Goal: Information Seeking & Learning: Check status

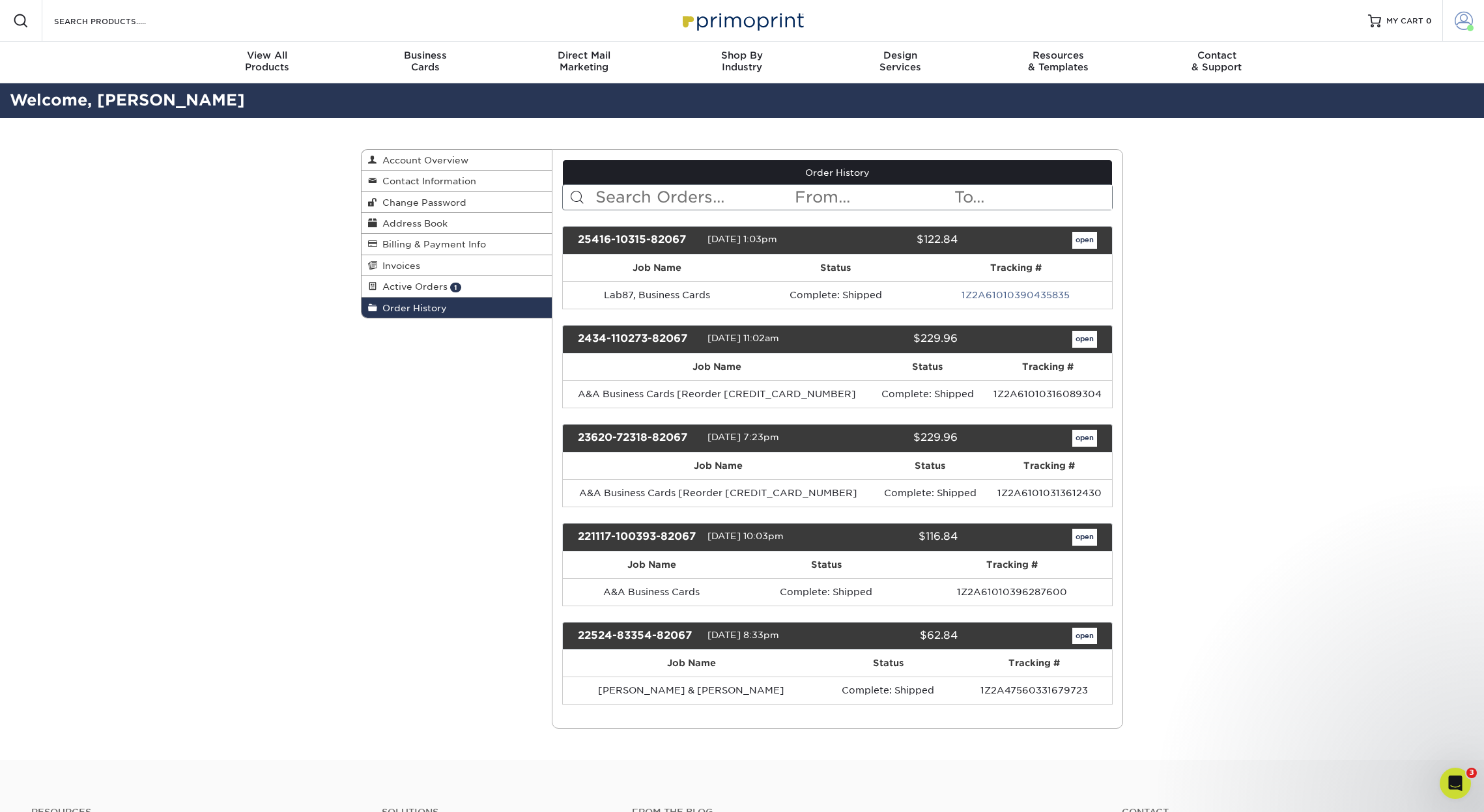
click at [1459, 24] on span at bounding box center [1463, 20] width 18 height 18
click at [1349, 134] on link "Order History" at bounding box center [1387, 143] width 163 height 18
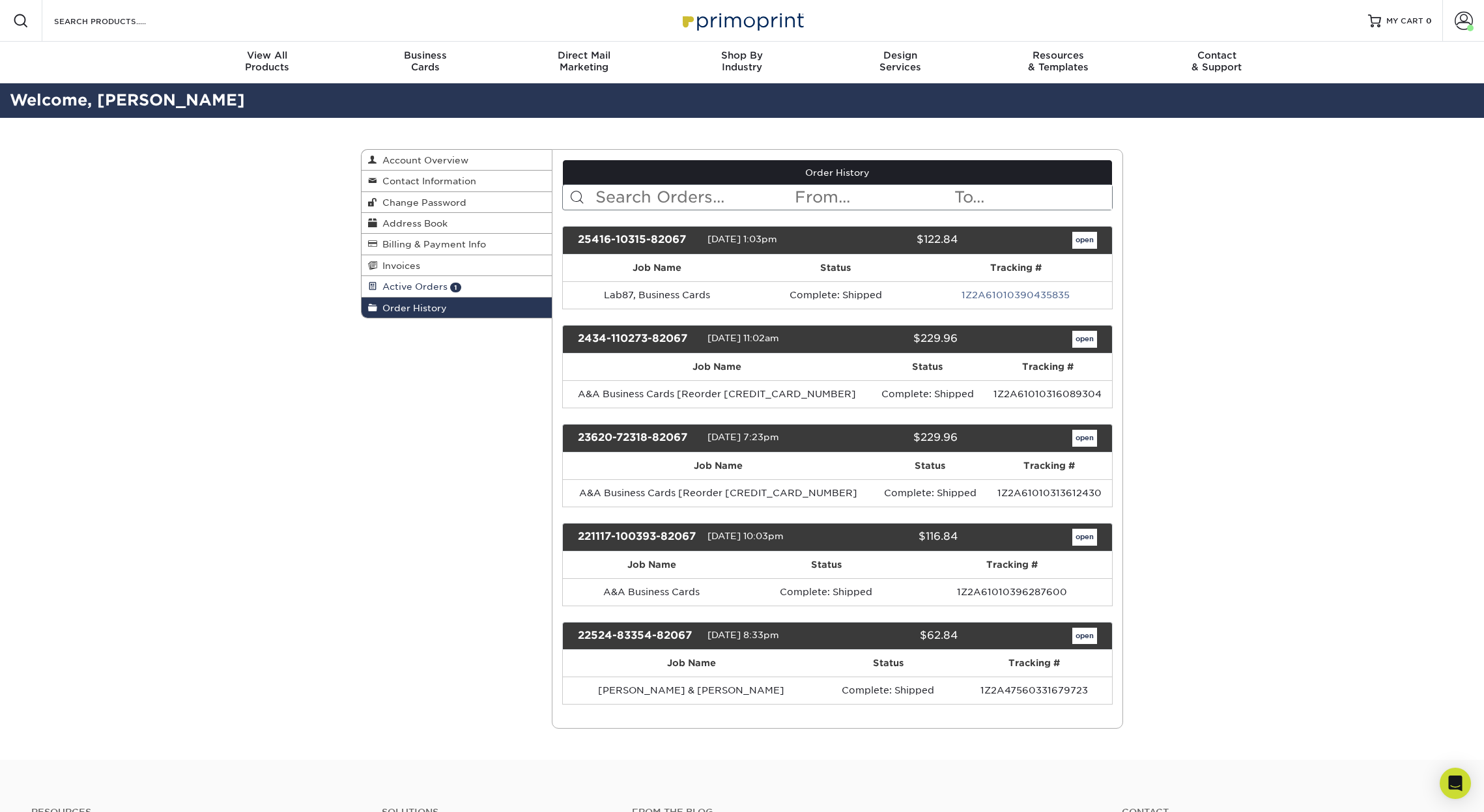
click at [418, 282] on span "Active Orders" at bounding box center [413, 286] width 70 height 11
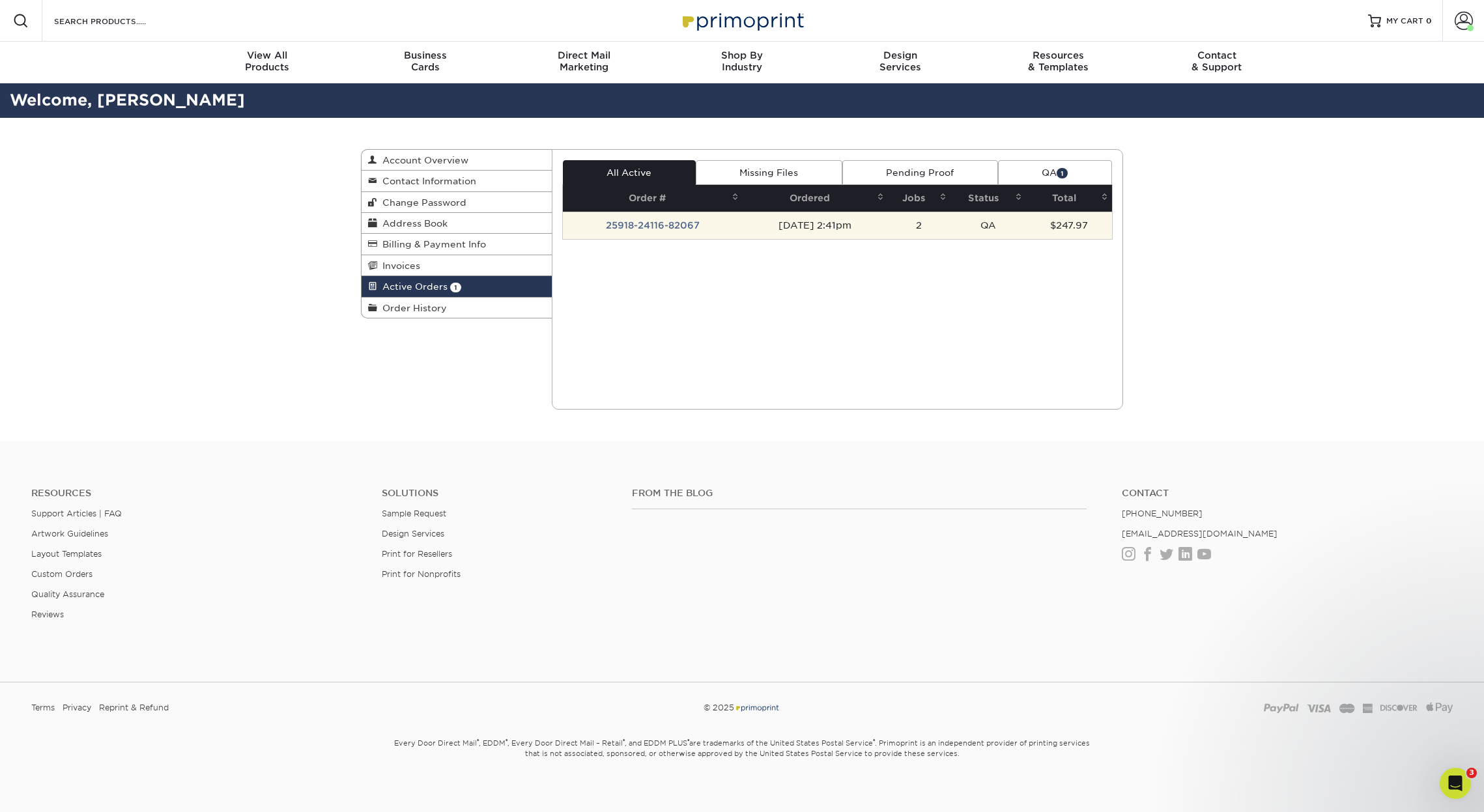
click at [616, 226] on td "25918-24116-82067" at bounding box center [652, 225] width 180 height 27
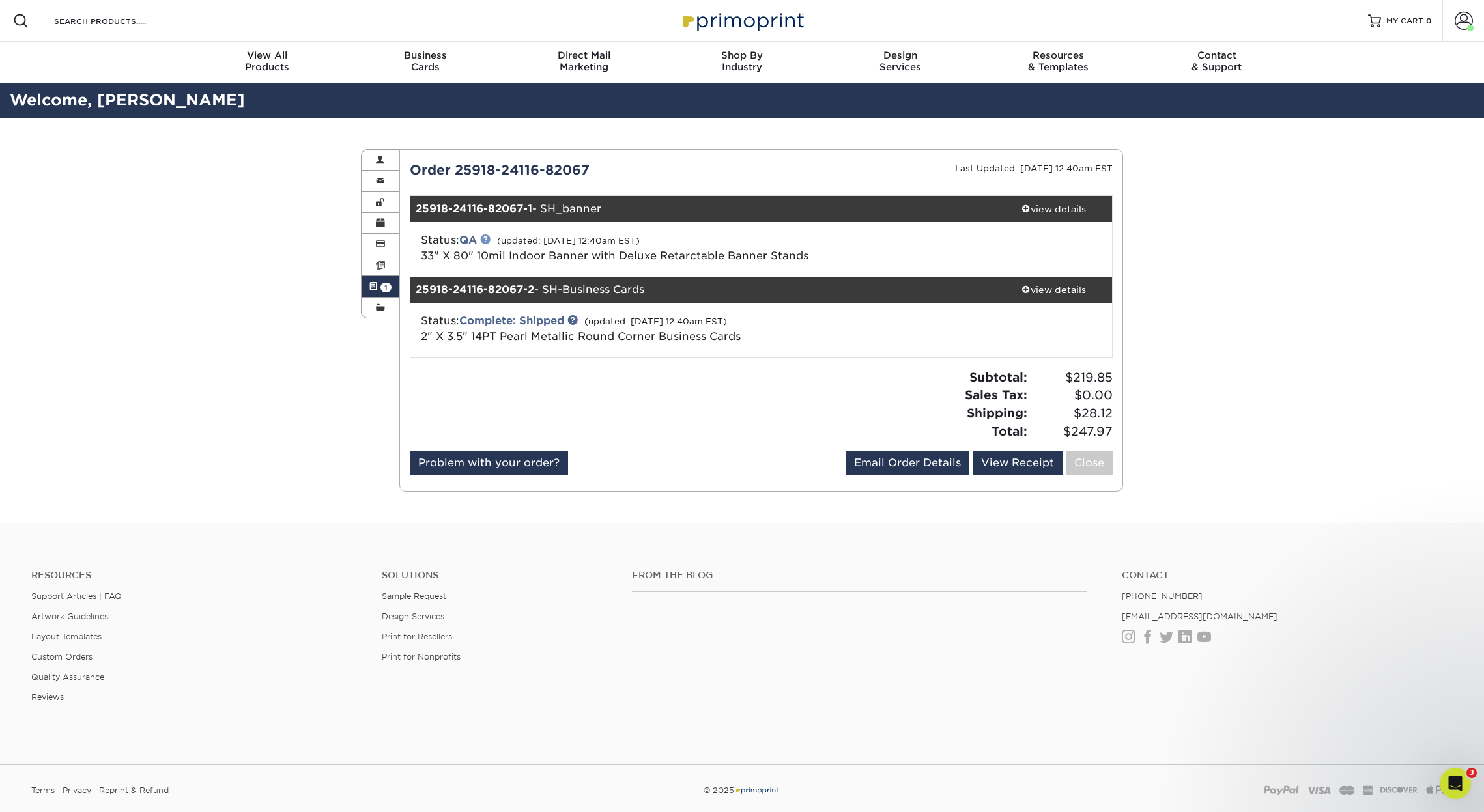
click at [488, 236] on link at bounding box center [486, 239] width 11 height 11
click at [1051, 208] on div "view details" at bounding box center [1054, 209] width 118 height 13
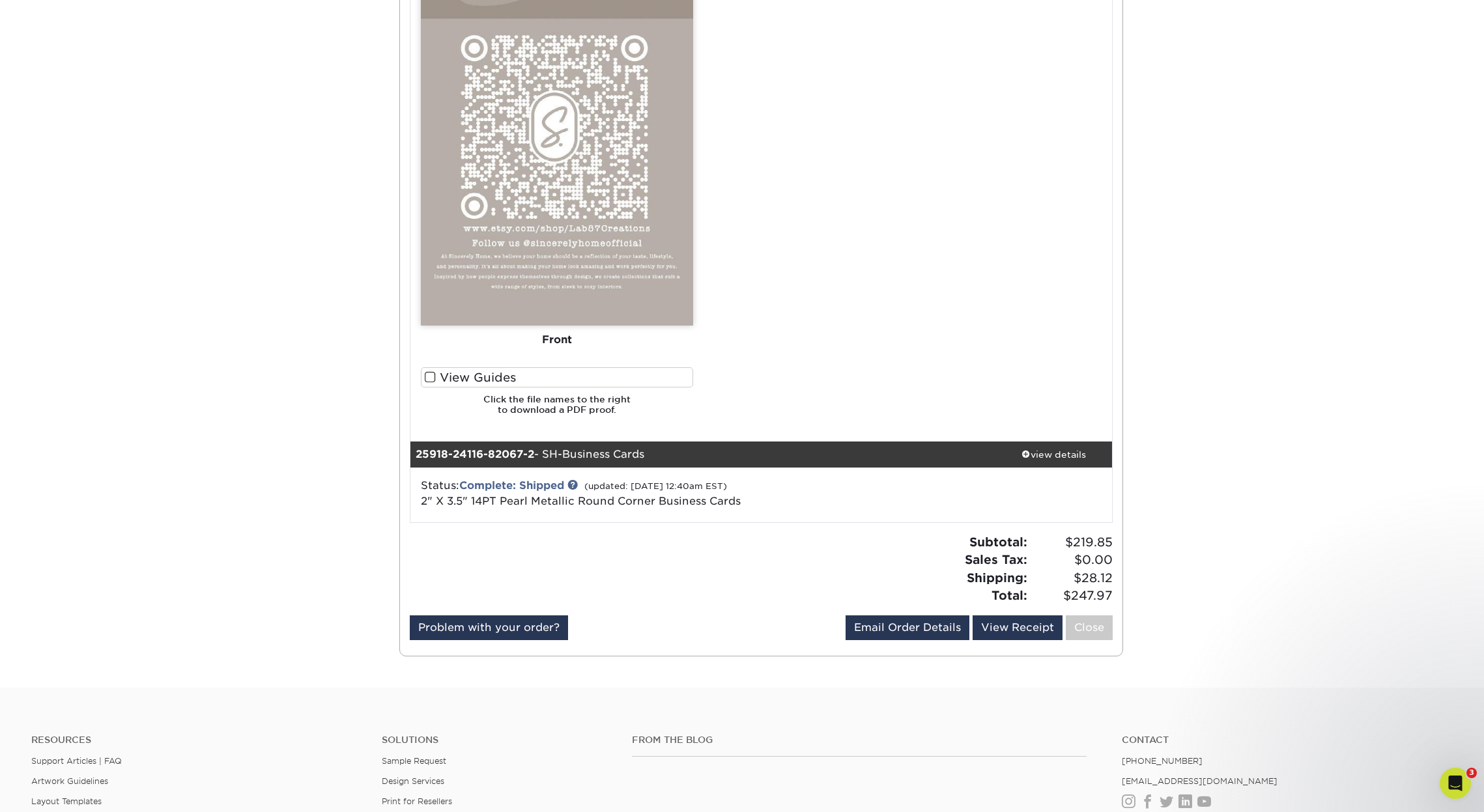
scroll to position [890, 0]
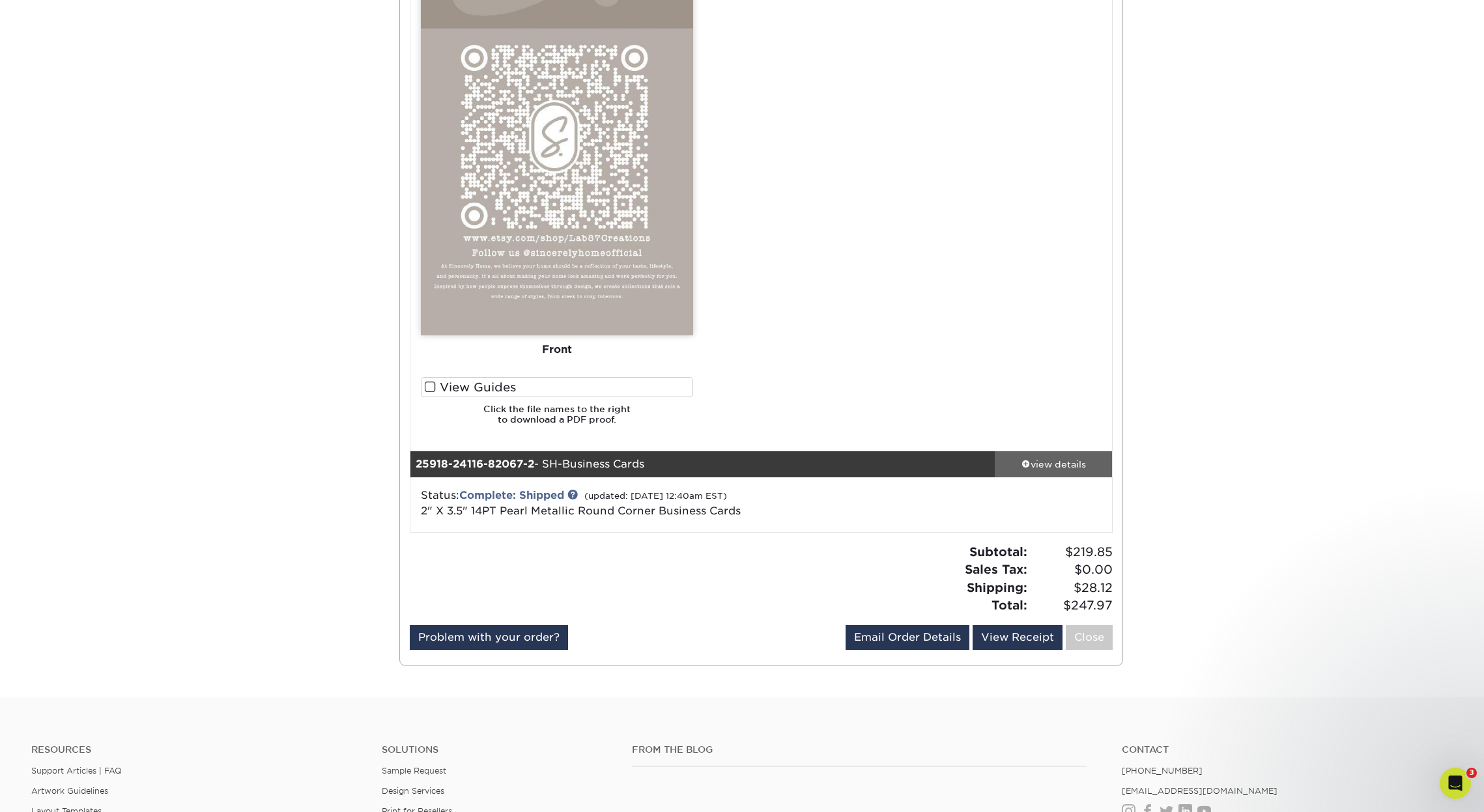
click at [1035, 458] on div "view details" at bounding box center [1054, 463] width 118 height 13
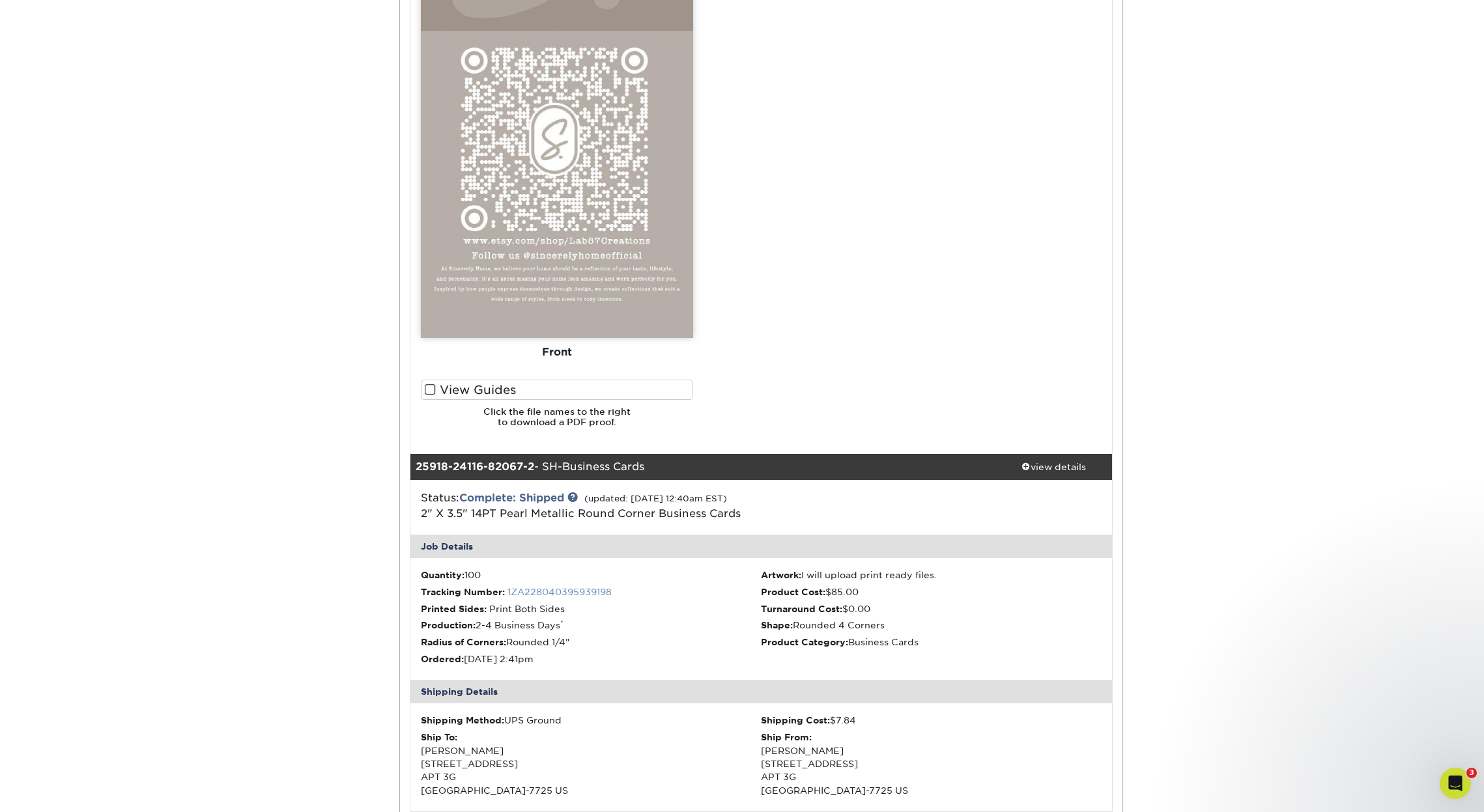
click at [548, 586] on link "1ZA228040395939198" at bounding box center [559, 592] width 104 height 11
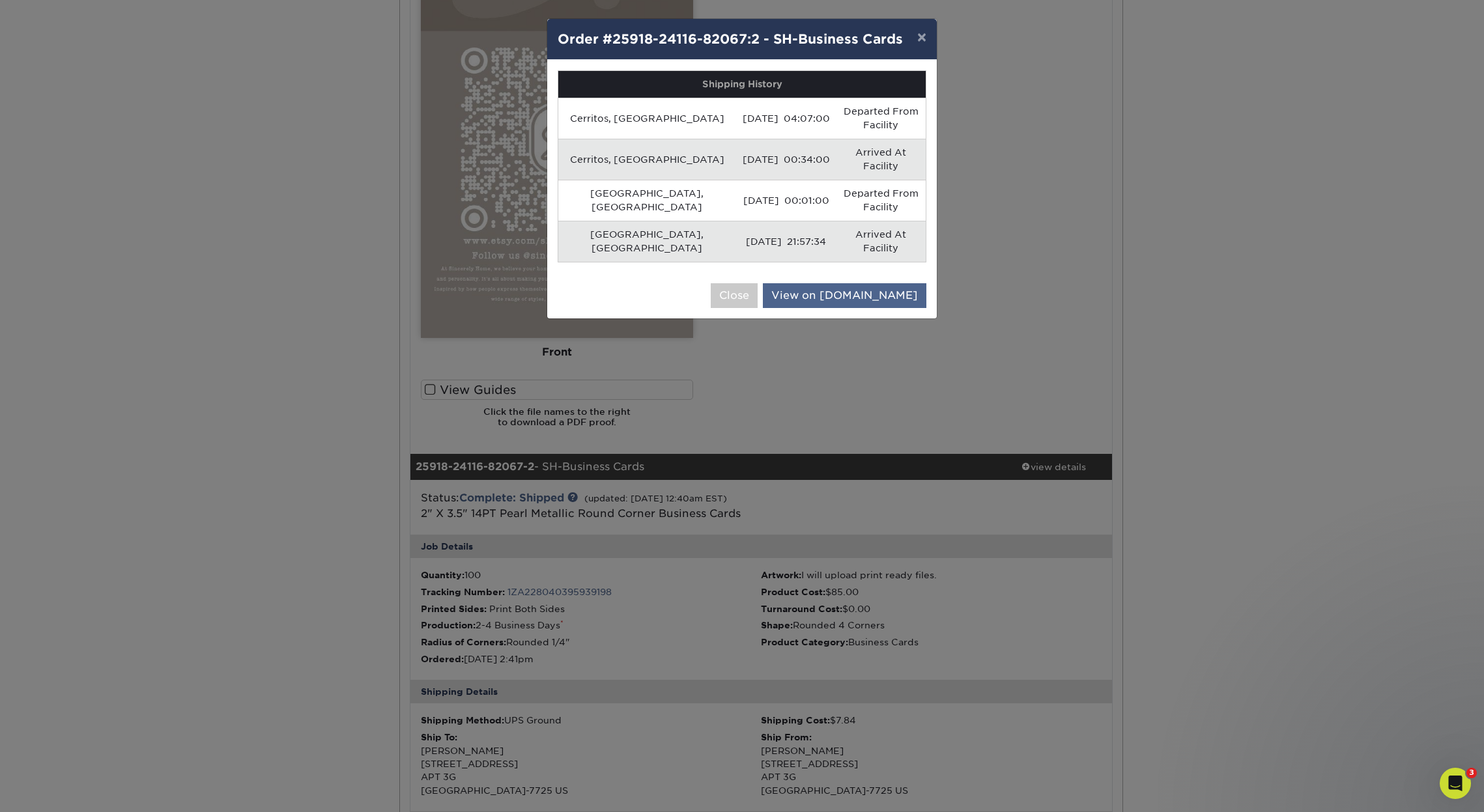
click at [843, 284] on link "View on [DOMAIN_NAME]" at bounding box center [845, 296] width 163 height 25
click at [917, 41] on button "×" at bounding box center [922, 38] width 30 height 37
